Goal: Information Seeking & Learning: Compare options

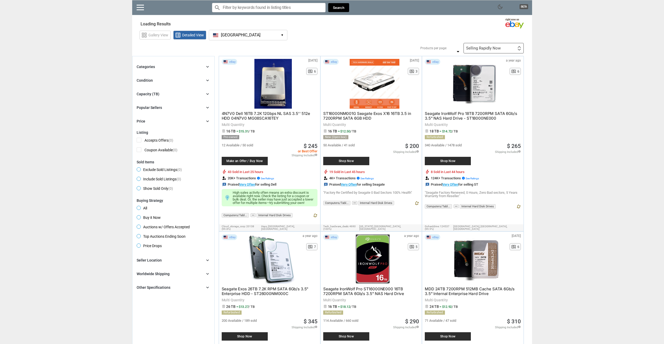
click at [186, 84] on div "Condition chevron_right" at bounding box center [174, 80] width 74 height 6
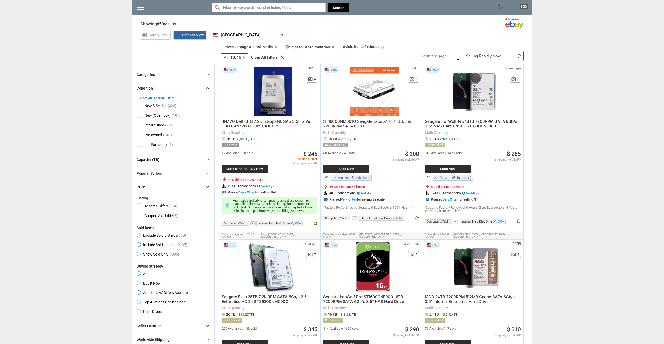
click at [141, 124] on span "Refurbished" at bounding box center [151, 126] width 28 height 7
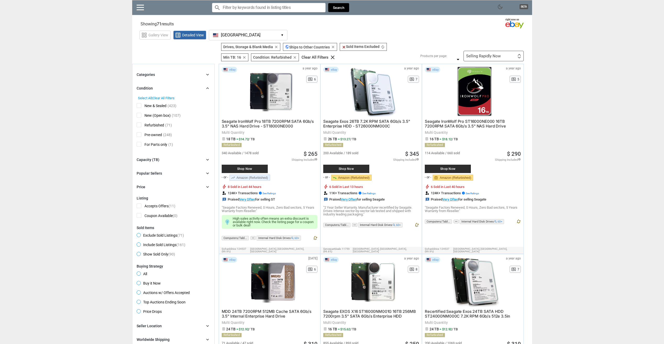
click at [138, 116] on span "New (Open box)" at bounding box center [154, 116] width 34 height 7
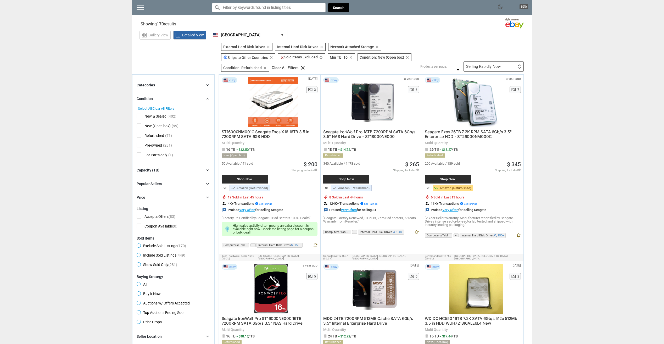
click at [166, 170] on div "Capacity (TB) chevron_right" at bounding box center [174, 170] width 74 height 6
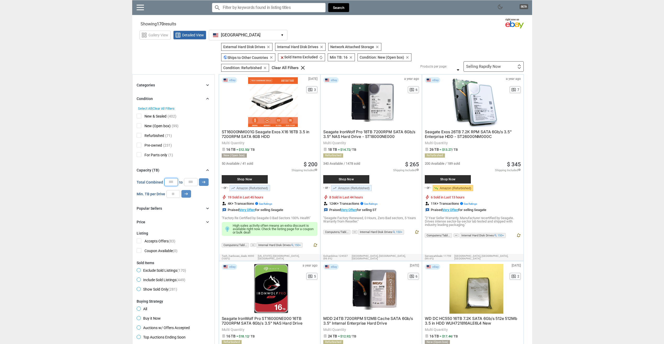
click at [173, 183] on input "*" at bounding box center [171, 182] width 14 height 8
click at [173, 194] on input "**" at bounding box center [174, 194] width 14 height 8
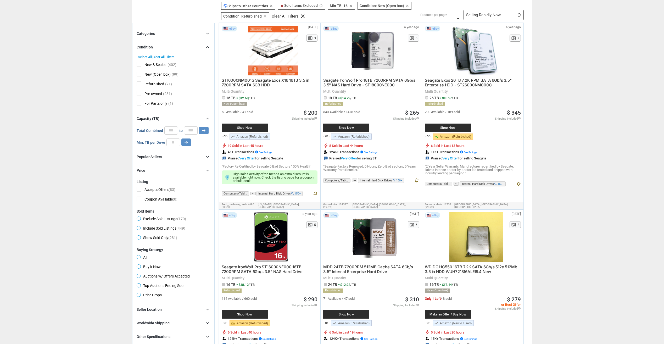
scroll to position [52, 0]
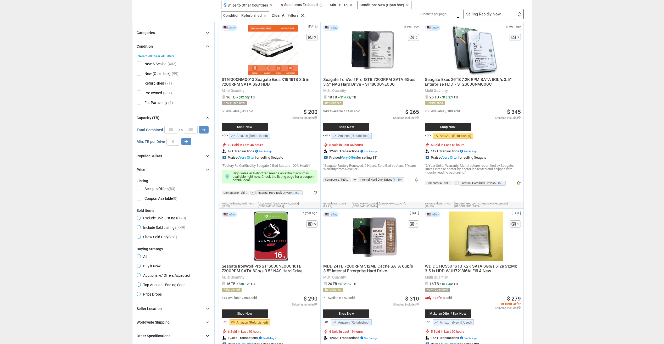
click at [155, 159] on div "Popular Sellers chevron_right" at bounding box center [174, 156] width 74 height 6
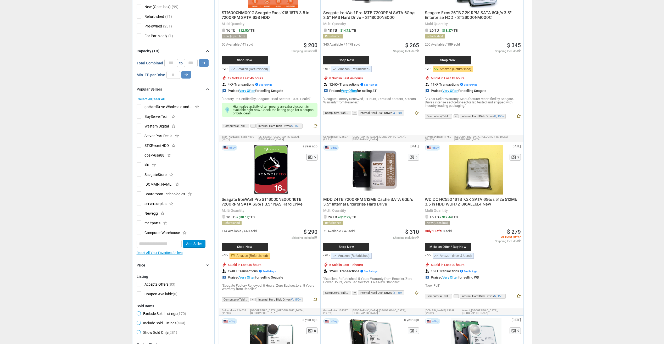
scroll to position [0, 0]
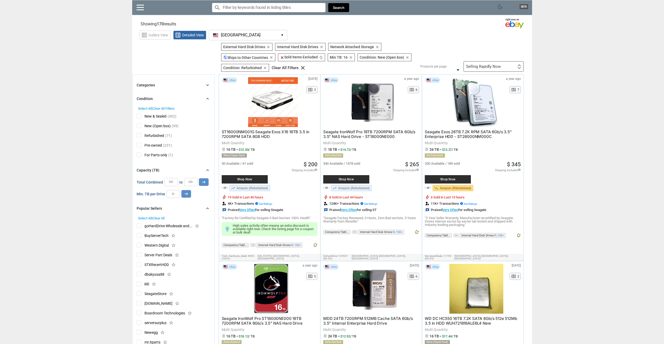
drag, startPoint x: 109, startPoint y: 204, endPoint x: 108, endPoint y: 126, distance: 77.3
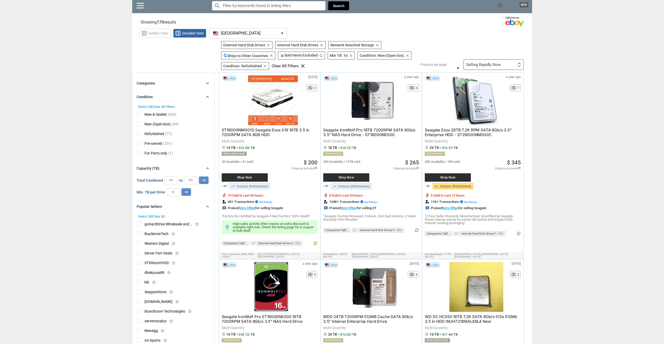
scroll to position [26, 0]
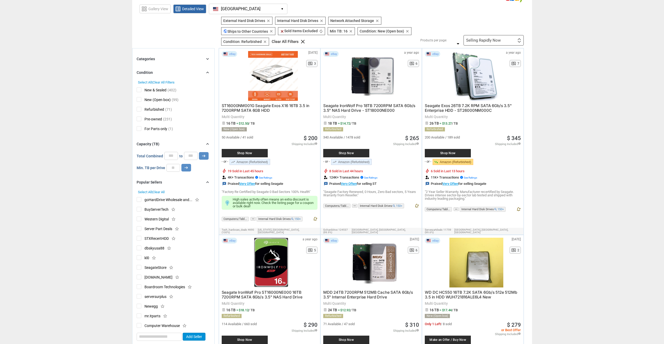
click at [494, 42] on div "Selling Rapidly Now" at bounding box center [483, 41] width 35 height 4
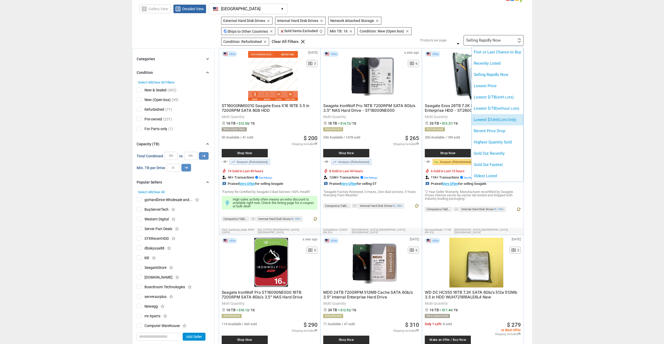
click at [507, 117] on li "Lowest $/Unit (Lots Only)" at bounding box center [498, 119] width 52 height 11
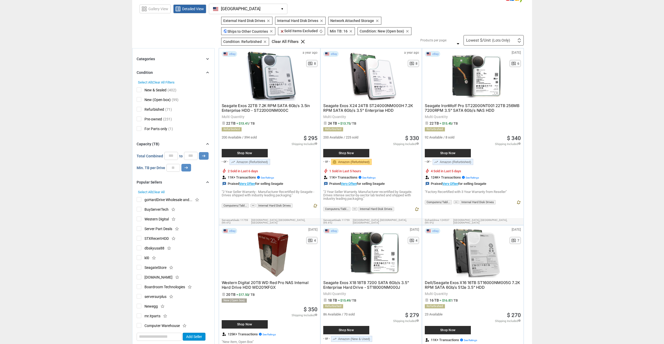
click at [487, 43] on div "Lowest $/Unit (Lots Only) First or Last Chance to Buy Recently Listed Selling R…" at bounding box center [494, 40] width 60 height 10
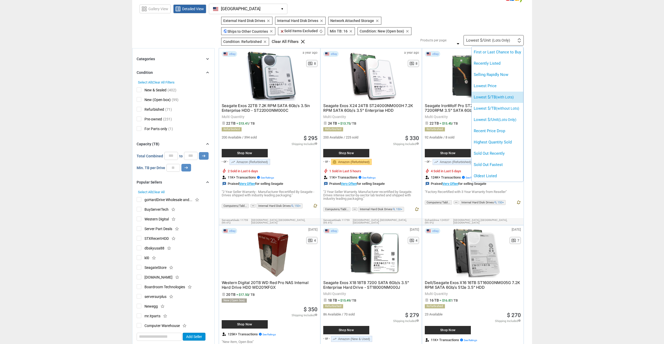
click at [490, 96] on li "Lowest $/TB (with Lots)" at bounding box center [498, 97] width 52 height 11
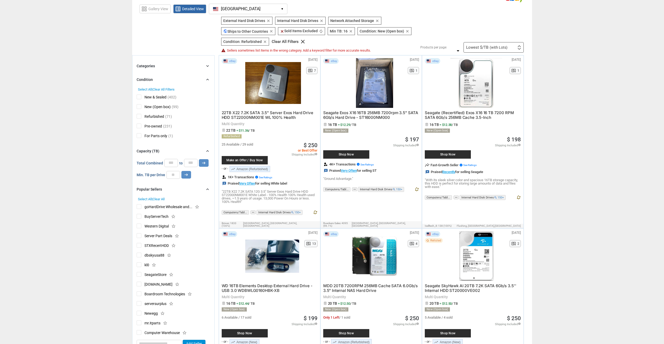
click at [502, 43] on div "Lowest $/TB (with Lots) First or Last Chance to Buy Recently Listed Selling Rap…" at bounding box center [494, 47] width 60 height 10
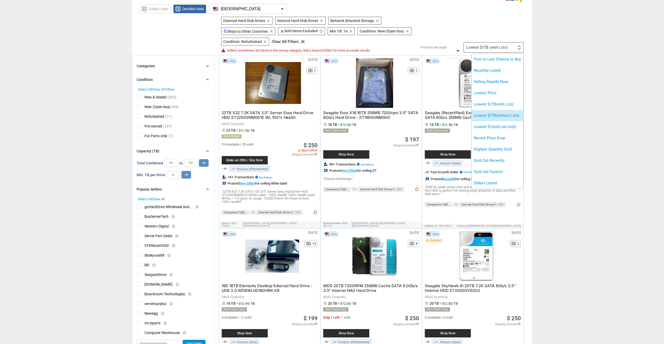
click at [500, 113] on li "Lowest $/TB (without Lots)" at bounding box center [498, 115] width 52 height 11
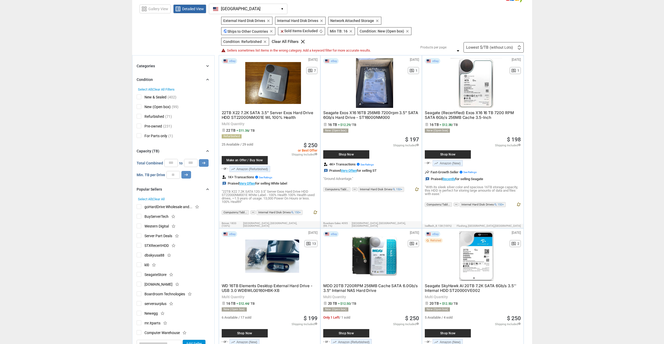
click at [495, 51] on div "Lowest $/TB (without Lots) First or Last Chance to Buy Recently Listed Selling …" at bounding box center [494, 47] width 60 height 10
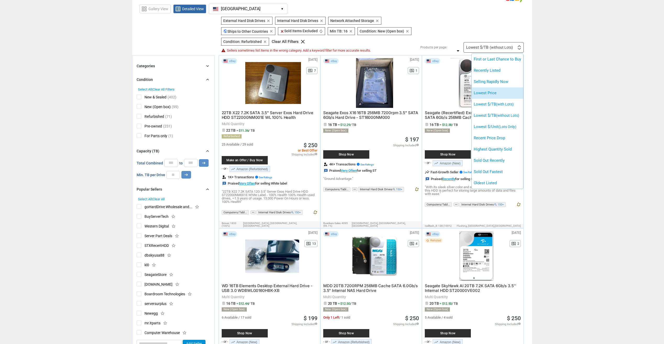
click at [506, 95] on li "Lowest Price" at bounding box center [498, 92] width 52 height 11
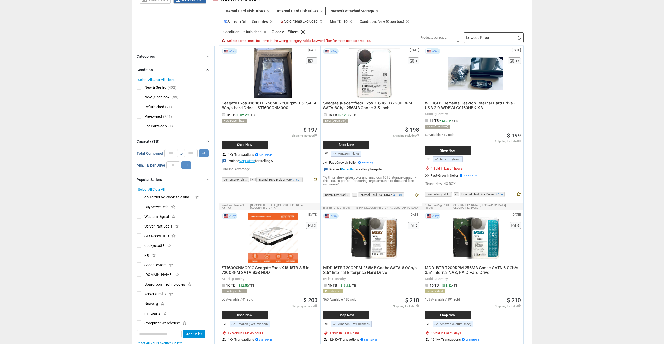
drag, startPoint x: 569, startPoint y: 102, endPoint x: 569, endPoint y: 106, distance: 3.8
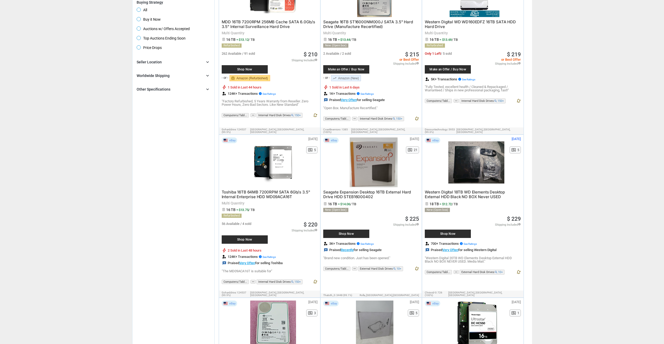
scroll to position [471, 0]
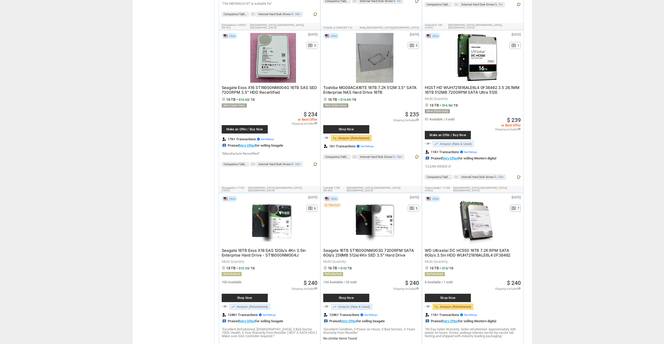
drag, startPoint x: 563, startPoint y: 172, endPoint x: 562, endPoint y: 188, distance: 16.0
